Goal: Task Accomplishment & Management: Manage account settings

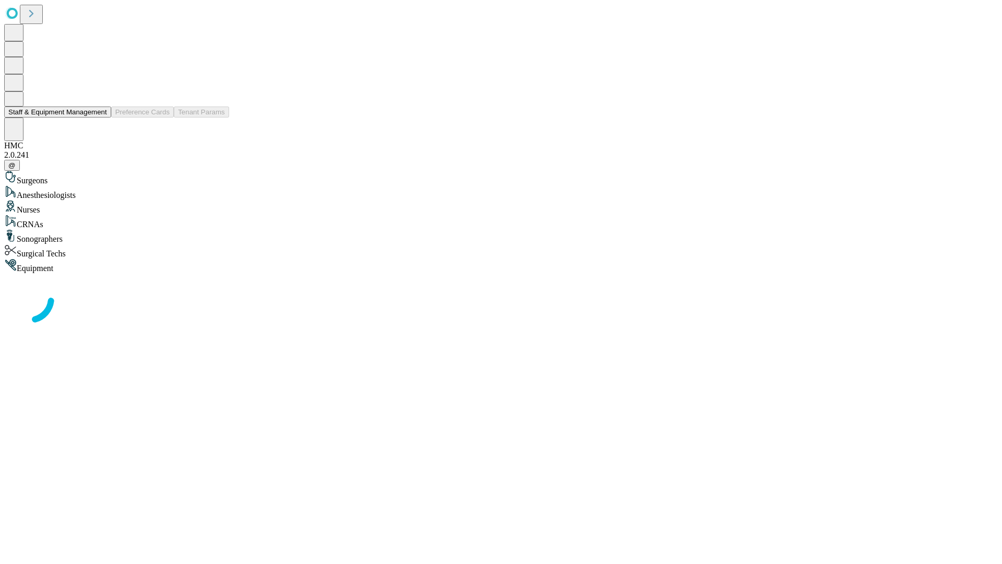
click at [100, 117] on button "Staff & Equipment Management" at bounding box center [57, 111] width 107 height 11
